Goal: Communication & Community: Answer question/provide support

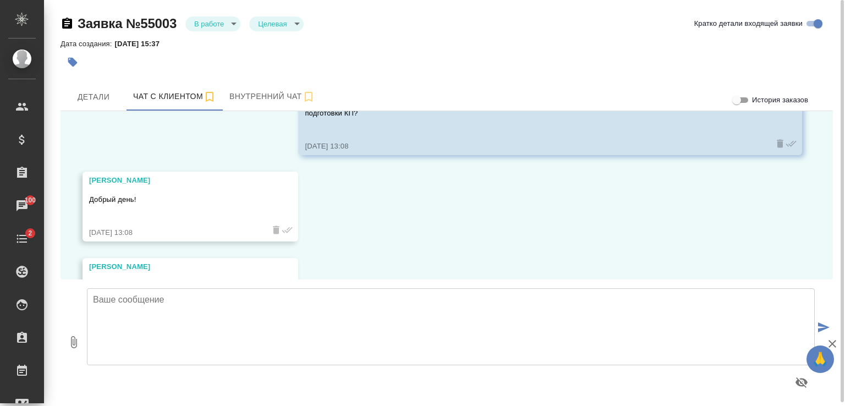
scroll to position [395, 0]
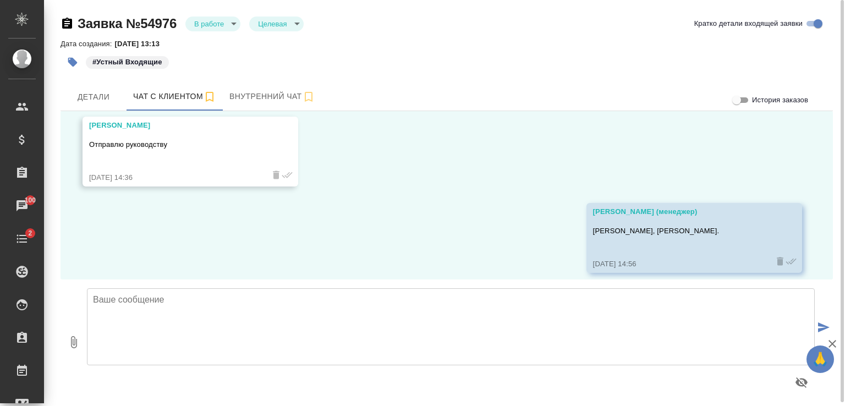
scroll to position [921, 0]
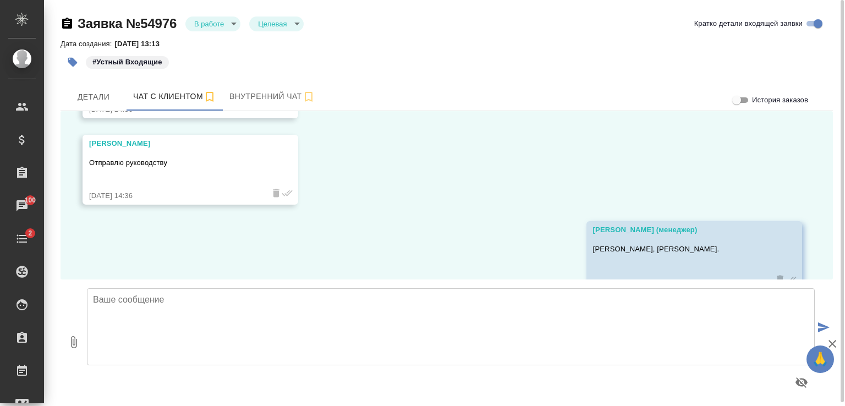
click at [244, 309] on textarea at bounding box center [451, 326] width 728 height 77
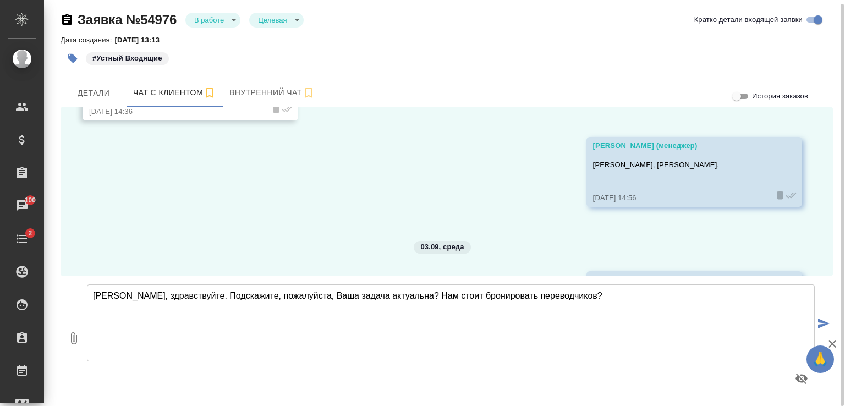
scroll to position [1045, 0]
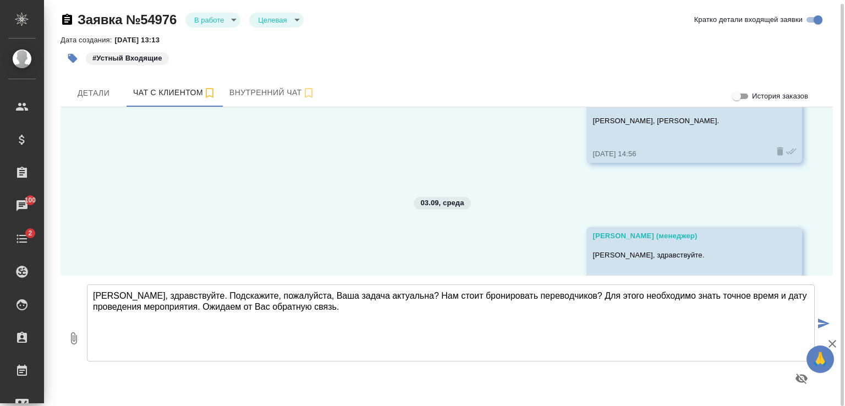
type textarea "[PERSON_NAME], здравствуйте. Подскажите, пожалуйста, Ваша задача актуальна? Нам…"
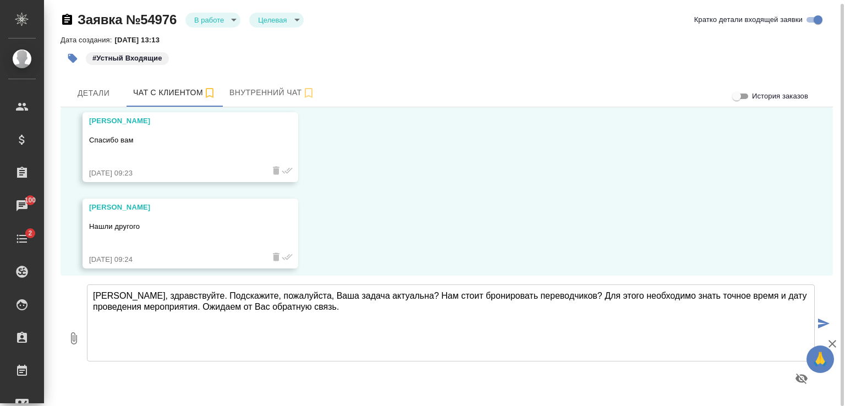
scroll to position [1930, 0]
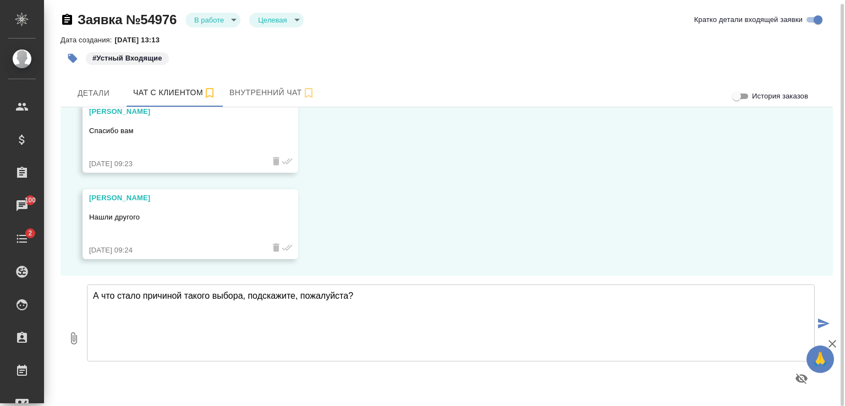
type textarea "А что стало причиной такого выбора, подскажите, пожалуйста?"
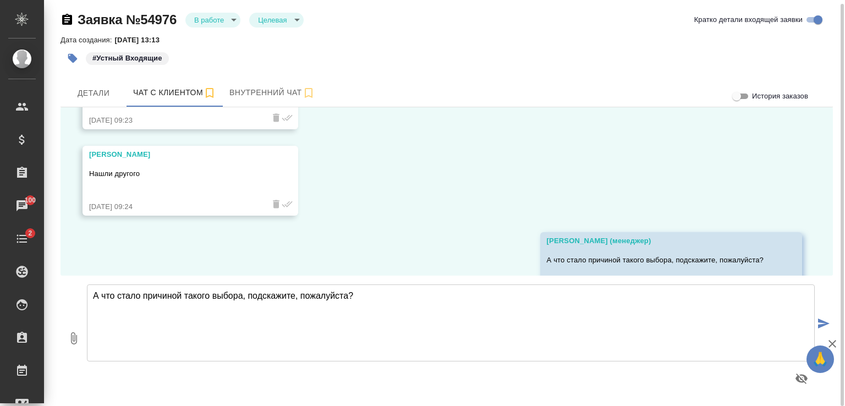
scroll to position [2017, 0]
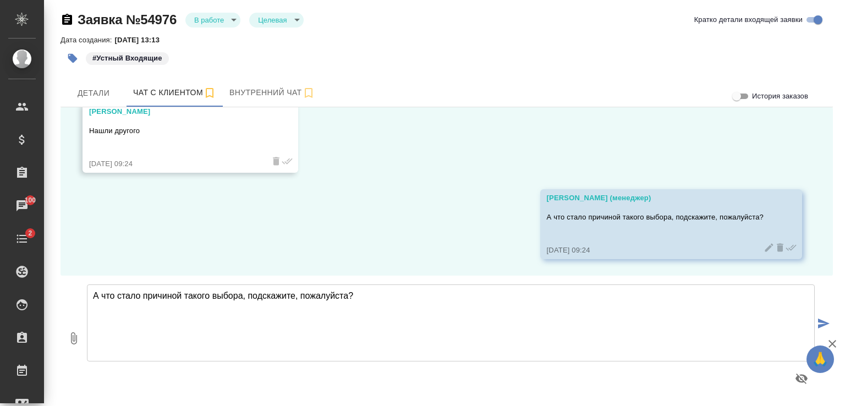
click at [835, 344] on icon "button" at bounding box center [832, 343] width 13 height 13
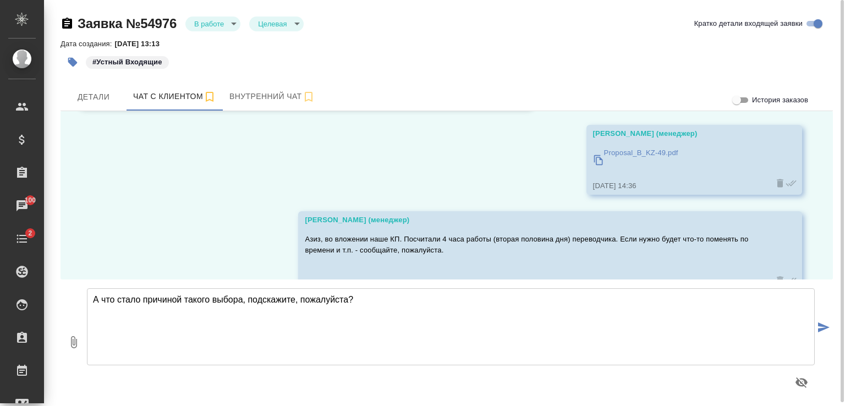
scroll to position [641, 0]
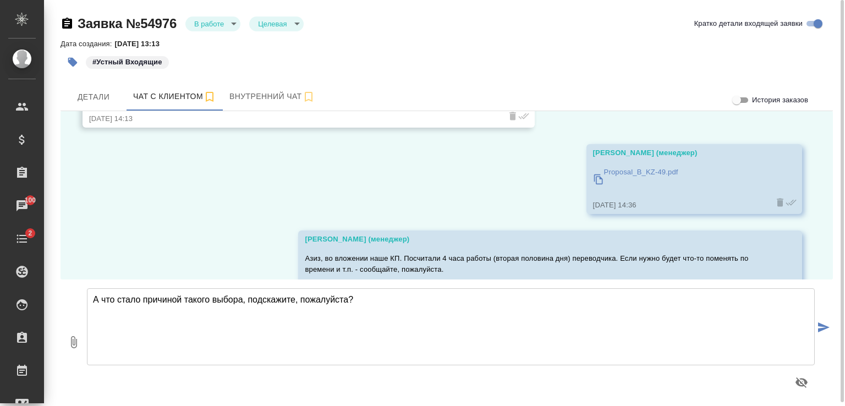
click at [627, 171] on p "Proposal_B_KZ-49.pdf" at bounding box center [641, 172] width 74 height 11
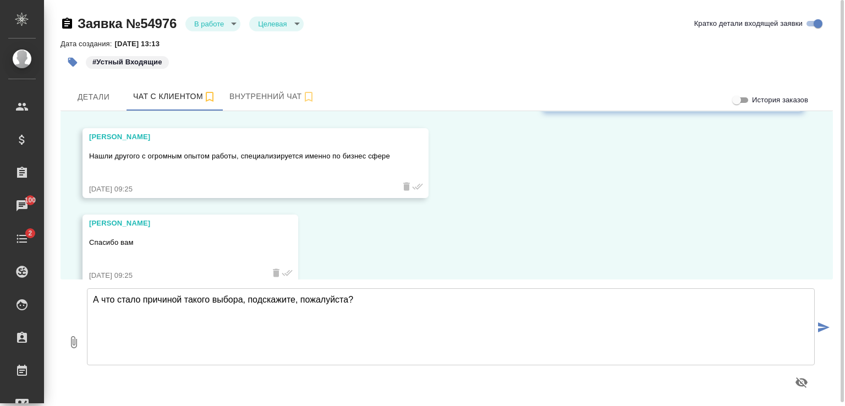
scroll to position [2189, 0]
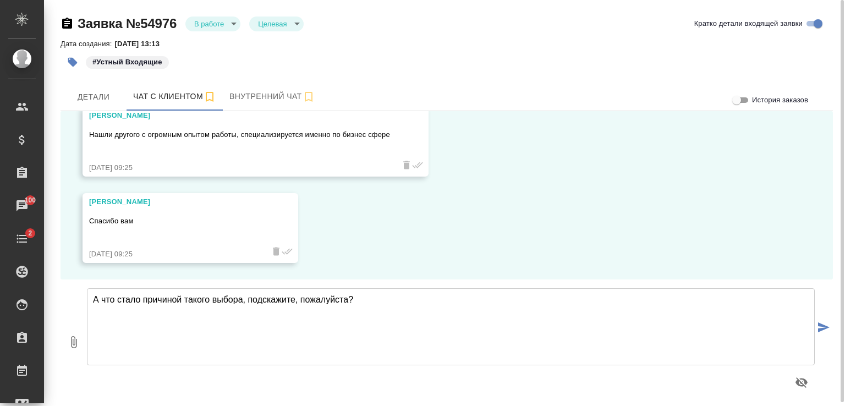
click at [331, 311] on textarea "А что стало причиной такого выбора, подскажите, пожалуйста?" at bounding box center [451, 326] width 728 height 77
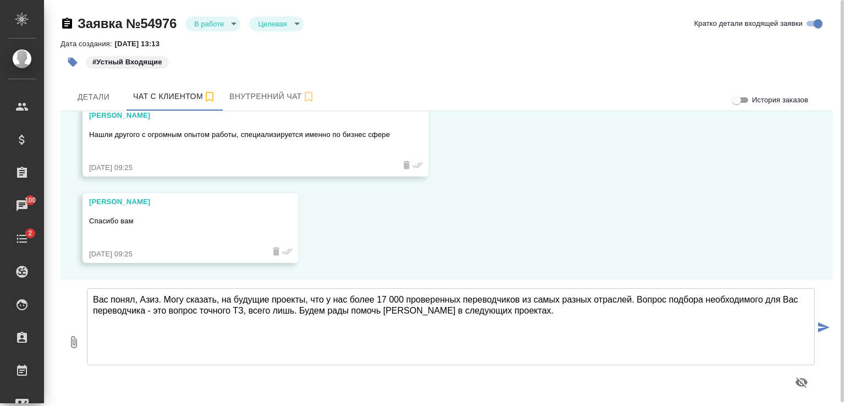
type textarea "Вас понял, Азиз. Могу сказать, на будущие проекты, что у нас более 17 000 прове…"
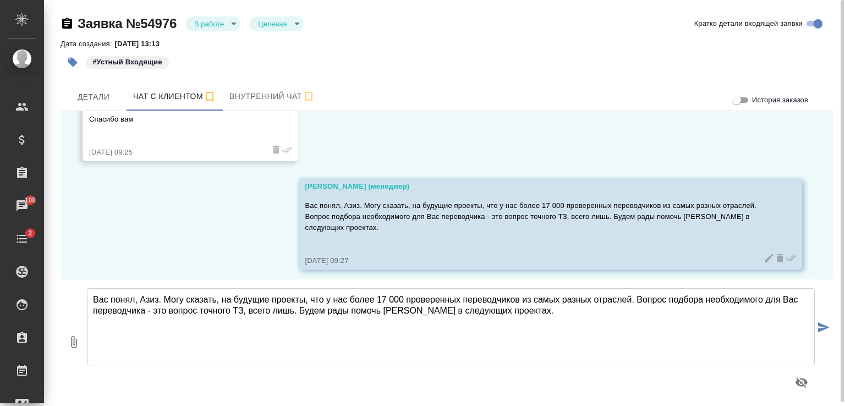
scroll to position [2298, 0]
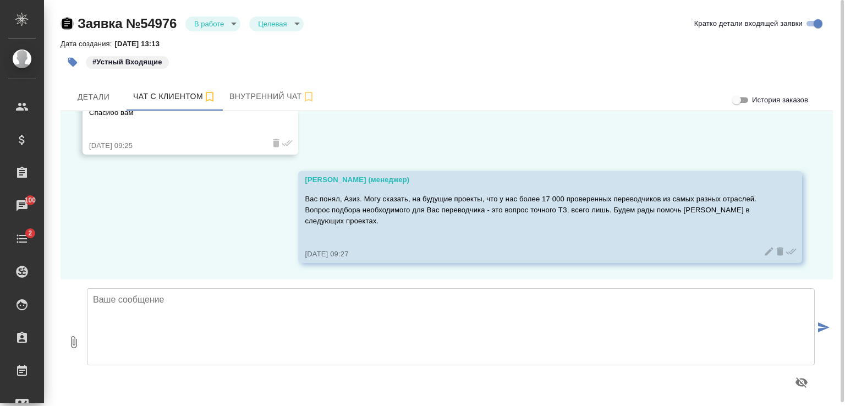
click at [64, 20] on icon "button" at bounding box center [67, 23] width 10 height 11
drag, startPoint x: 178, startPoint y: 21, endPoint x: 77, endPoint y: 19, distance: 101.2
click at [77, 19] on div "Заявка №54976 В работе inProcess Целевая target" at bounding box center [182, 24] width 243 height 18
copy link "Заявка №54976"
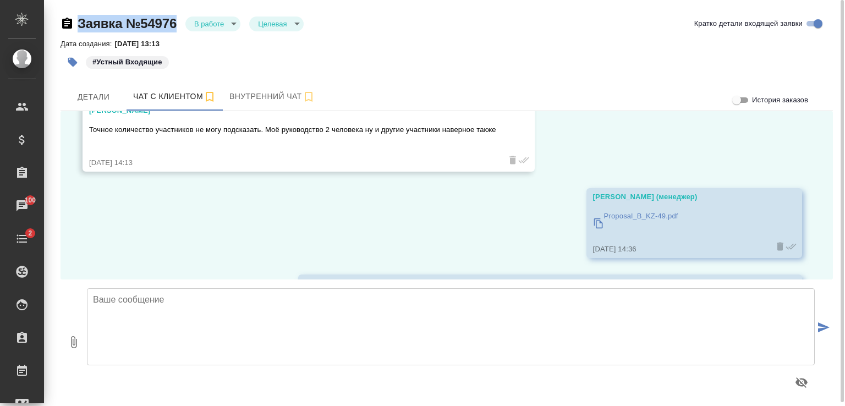
scroll to position [592, 0]
